Goal: Task Accomplishment & Management: Use online tool/utility

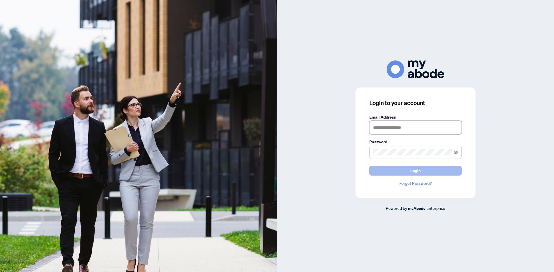
type input "**********"
click at [399, 168] on button "Login" at bounding box center [415, 171] width 92 height 10
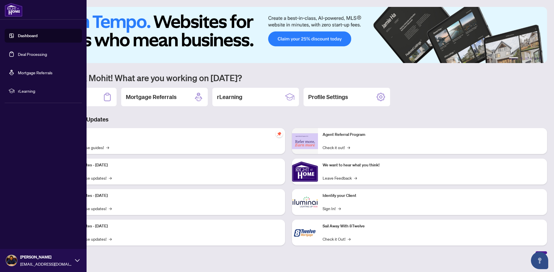
click at [18, 55] on link "Deal Processing" at bounding box center [32, 54] width 29 height 5
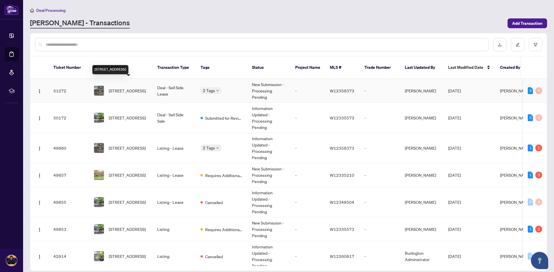
click at [138, 88] on span "[STREET_ADDRESS]" at bounding box center [127, 91] width 37 height 6
